Goal: Browse casually: Explore the website without a specific task or goal

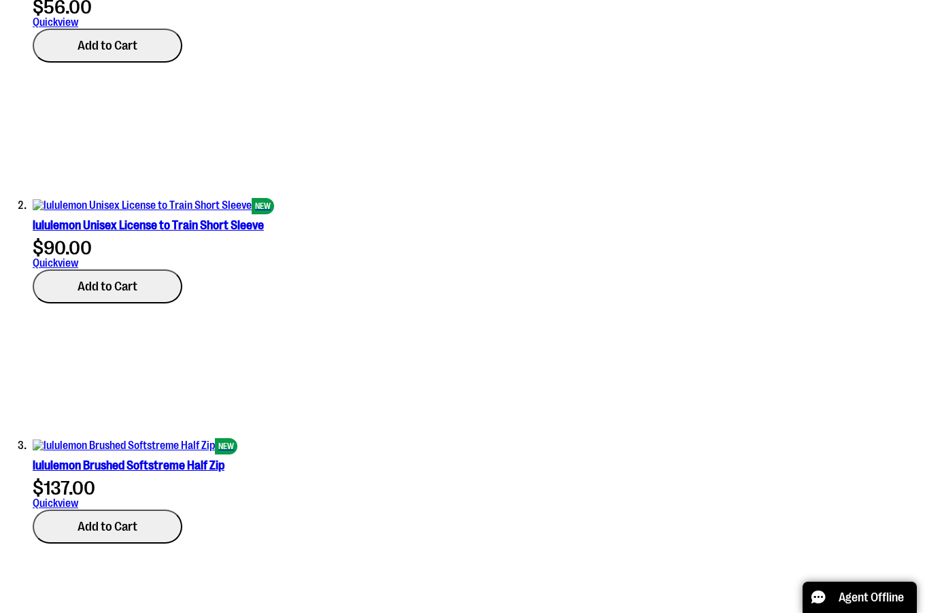
scroll to position [747, 0]
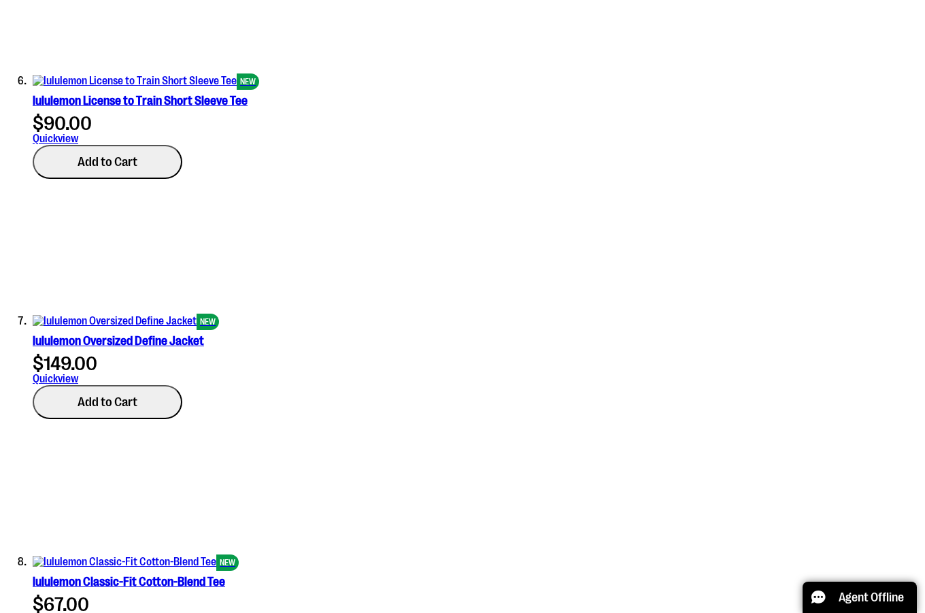
scroll to position [2040, 0]
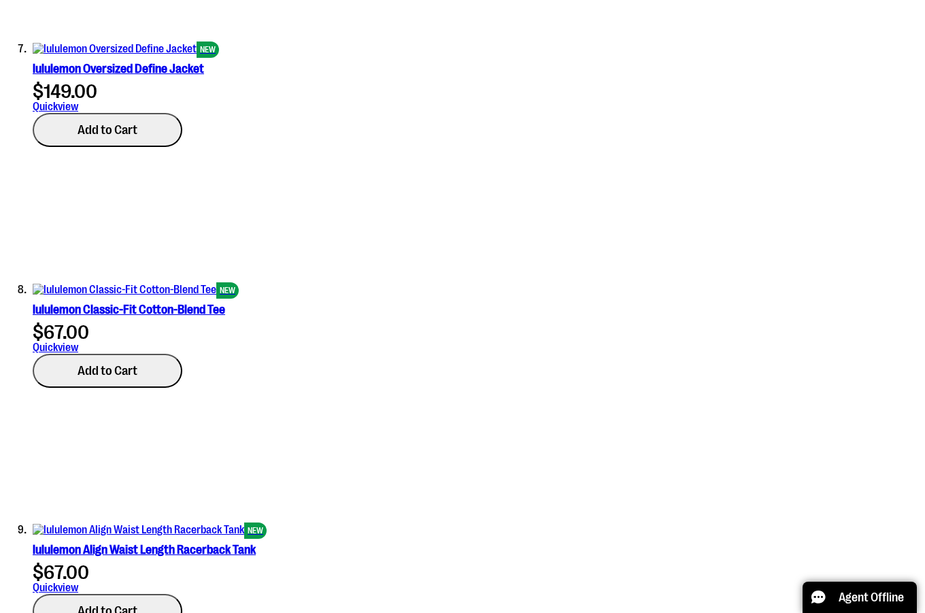
type input "**********"
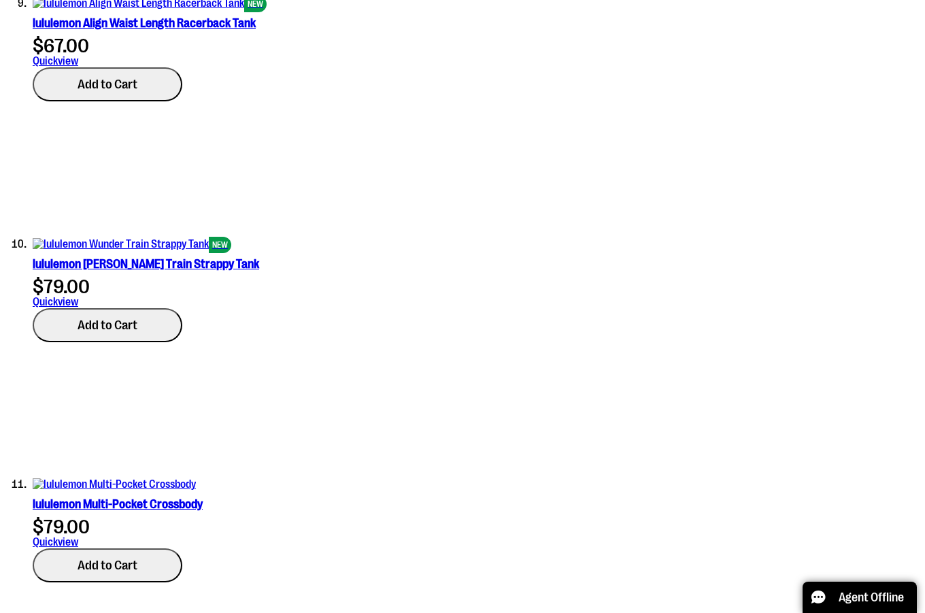
scroll to position [2652, 0]
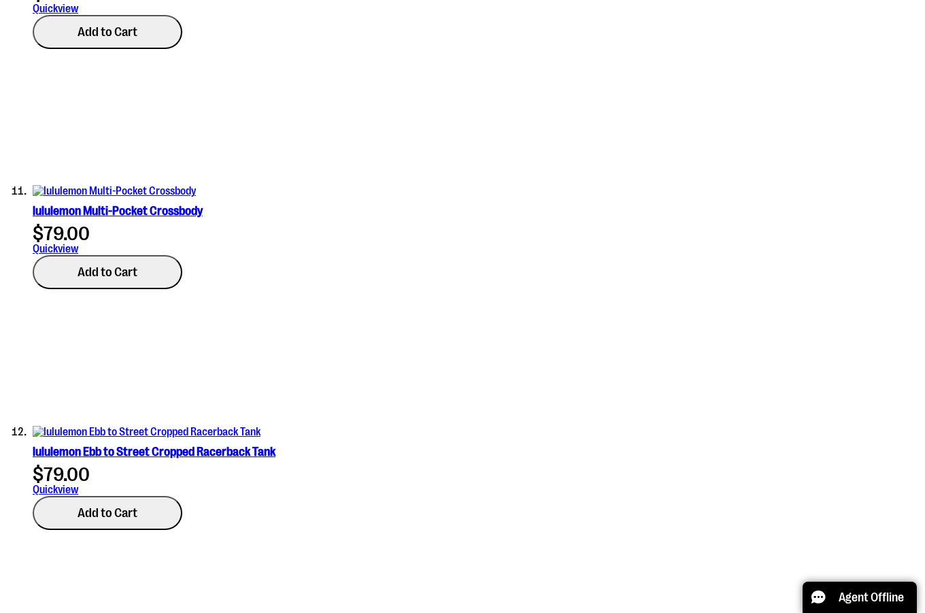
scroll to position [2856, 0]
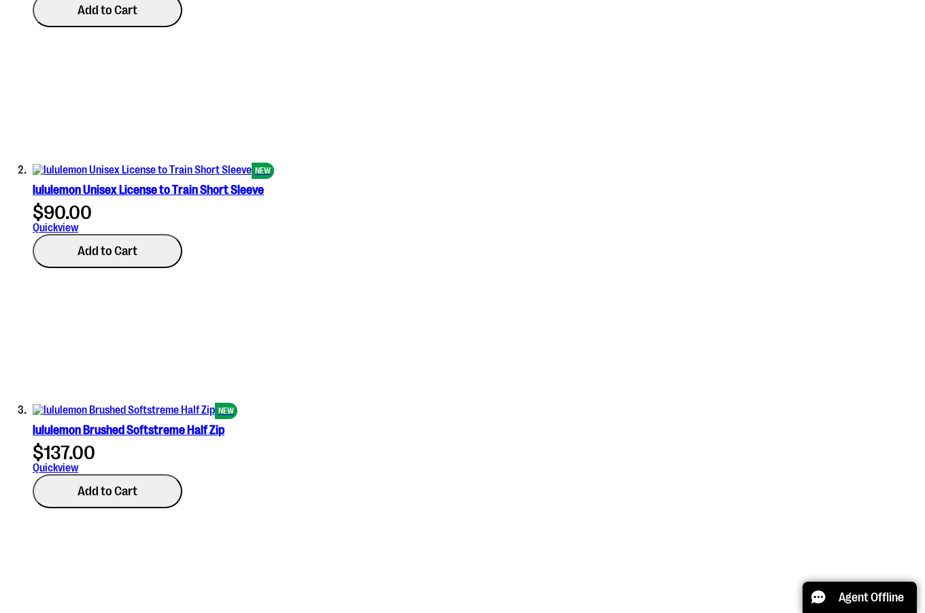
scroll to position [679, 0]
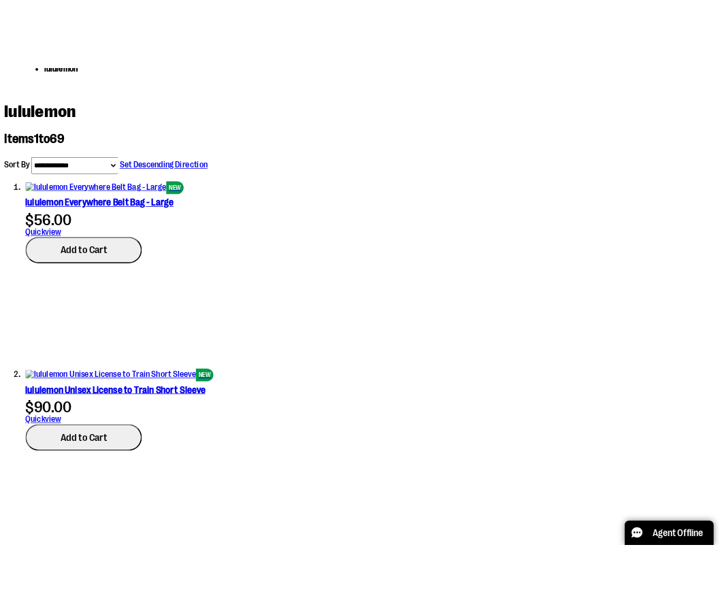
scroll to position [611, 0]
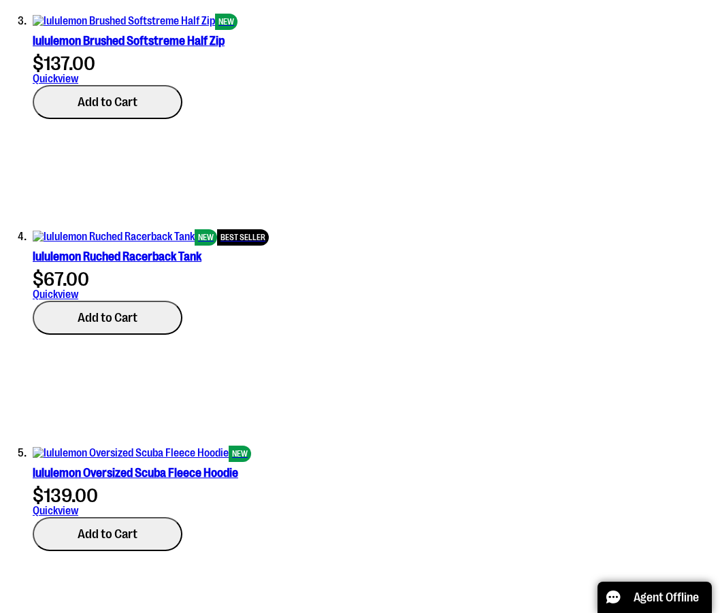
scroll to position [951, 0]
